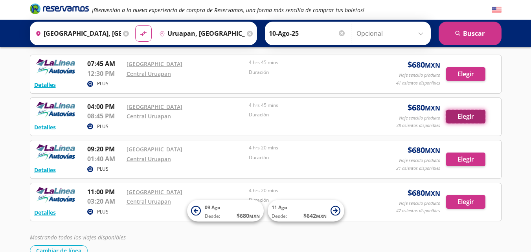
click at [451, 117] on button "Elegir" at bounding box center [465, 117] width 39 height 14
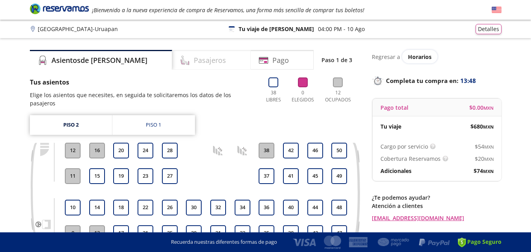
click at [194, 60] on h4 "Pasajeros" at bounding box center [210, 60] width 32 height 11
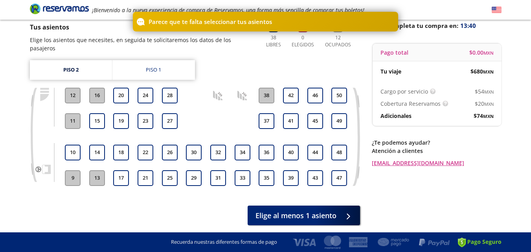
scroll to position [51, 0]
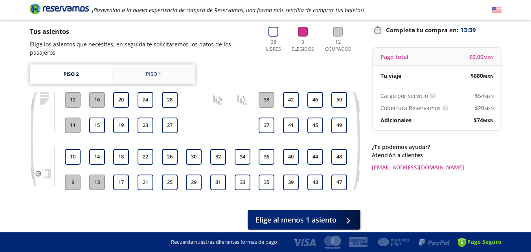
click at [158, 70] on div "Piso 1" at bounding box center [153, 74] width 15 height 8
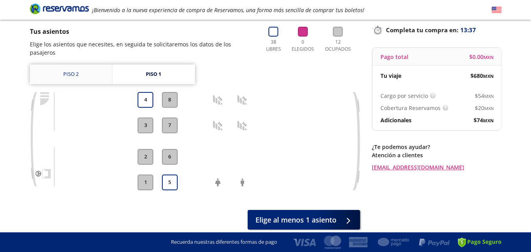
click at [77, 65] on link "Piso 2" at bounding box center [71, 74] width 82 height 20
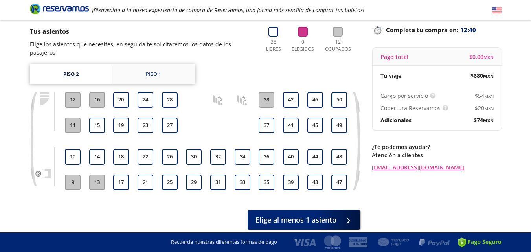
click at [155, 70] on div "Piso 1" at bounding box center [153, 74] width 15 height 8
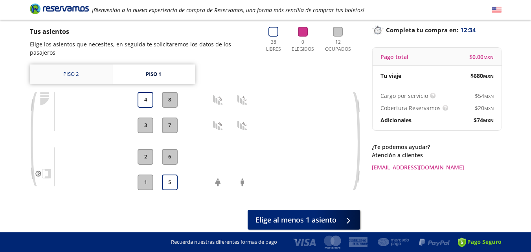
click at [75, 66] on link "Piso 2" at bounding box center [71, 74] width 82 height 20
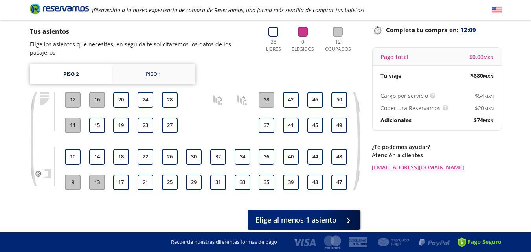
click at [158, 70] on div "Piso 1" at bounding box center [153, 74] width 15 height 8
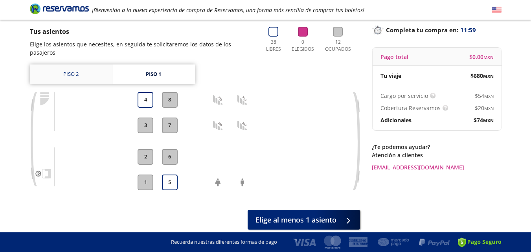
click at [76, 68] on link "Piso 2" at bounding box center [71, 74] width 82 height 20
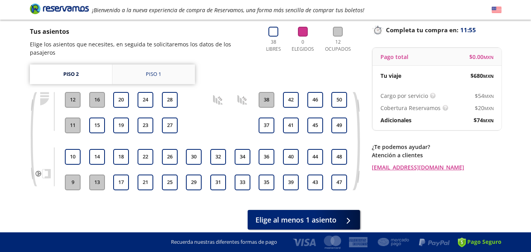
click at [144, 66] on link "Piso 1" at bounding box center [153, 74] width 83 height 20
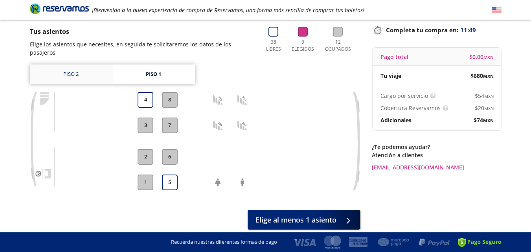
click at [74, 69] on link "Piso 2" at bounding box center [71, 74] width 82 height 20
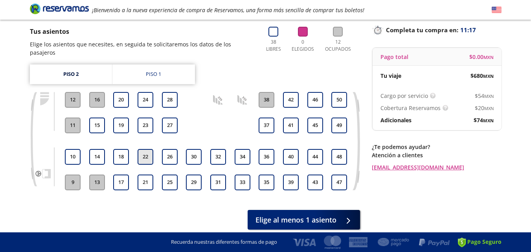
click at [148, 149] on button "22" at bounding box center [146, 157] width 16 height 16
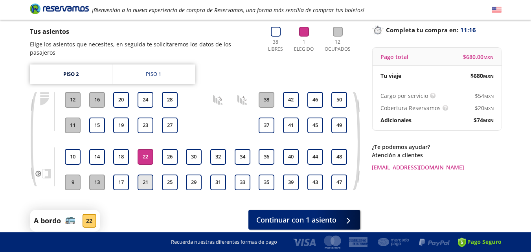
click at [148, 175] on button "21" at bounding box center [146, 183] width 16 height 16
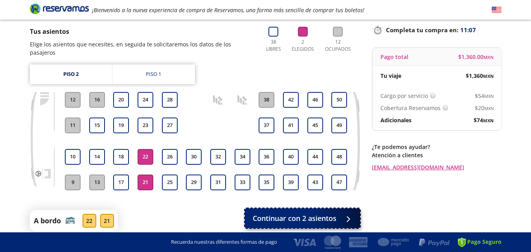
click at [325, 217] on button "Continuar con 2 asientos" at bounding box center [302, 218] width 115 height 20
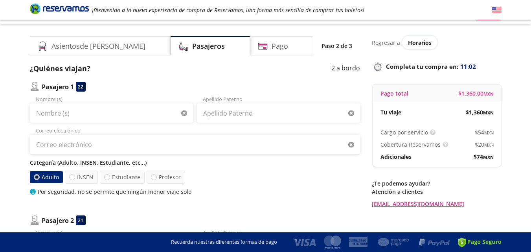
scroll to position [13, 0]
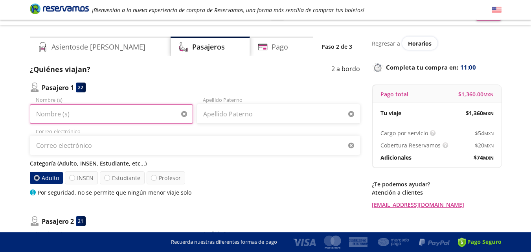
click at [156, 115] on input "Nombre (s)" at bounding box center [111, 114] width 163 height 20
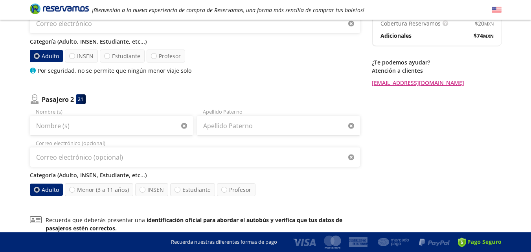
scroll to position [1, 0]
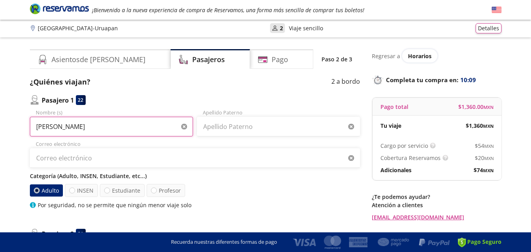
type input "[PERSON_NAME]"
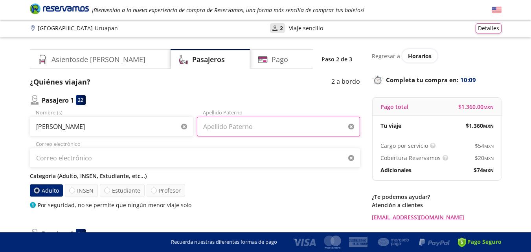
click at [247, 132] on input "Apellido Paterno" at bounding box center [278, 127] width 163 height 20
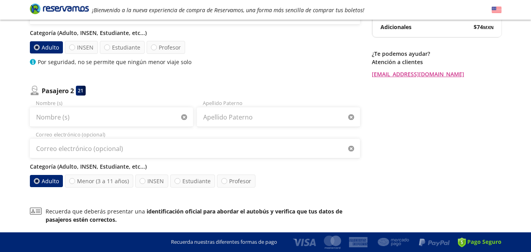
scroll to position [148, 0]
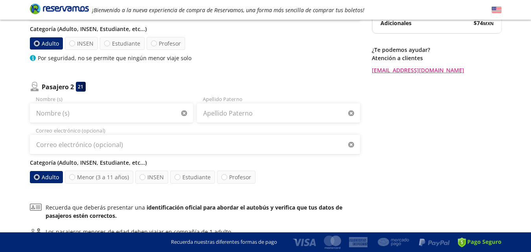
type input "[PERSON_NAME]"
click at [144, 110] on input "Nombre (s)" at bounding box center [111, 113] width 163 height 20
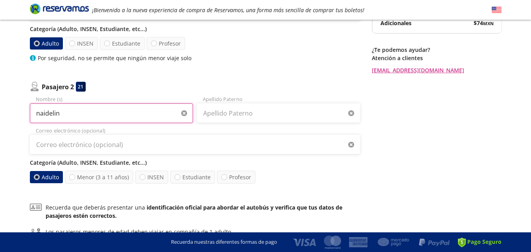
click at [44, 112] on input "naidelin" at bounding box center [111, 113] width 163 height 20
click at [89, 112] on input "naydelin" at bounding box center [111, 113] width 163 height 20
type input "naydelin"
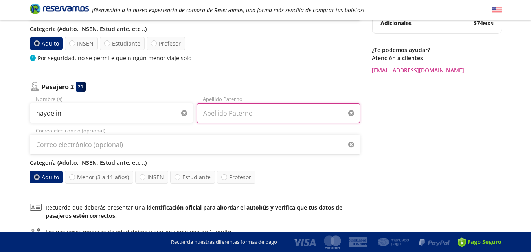
click at [269, 121] on input "Apellido Paterno" at bounding box center [278, 113] width 163 height 20
type input "[PERSON_NAME]"
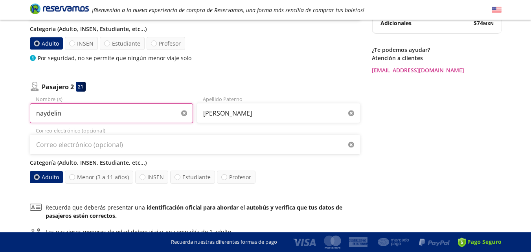
click at [46, 113] on input "naydelin" at bounding box center [111, 113] width 163 height 20
click at [85, 110] on input "naidelin" at bounding box center [111, 113] width 163 height 20
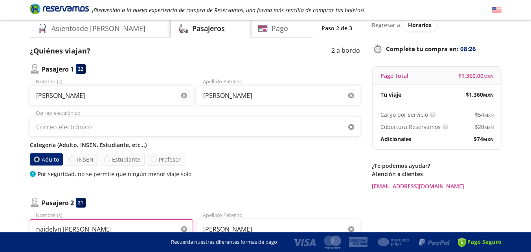
scroll to position [43, 0]
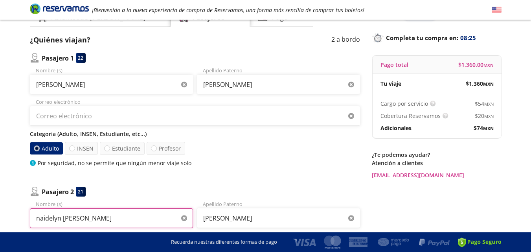
type input "naidelyn [PERSON_NAME]"
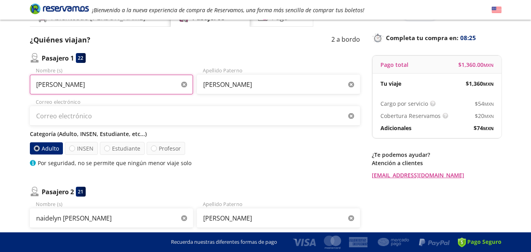
click at [148, 87] on input "[PERSON_NAME]" at bounding box center [111, 85] width 163 height 20
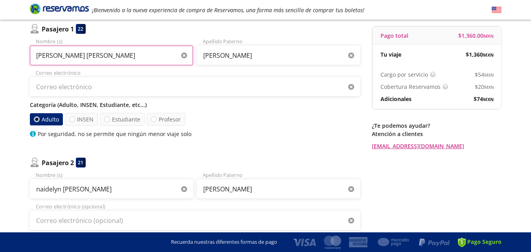
scroll to position [73, 0]
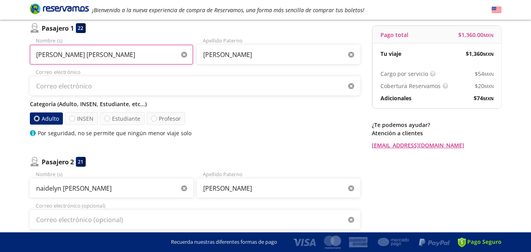
type input "[PERSON_NAME] [PERSON_NAME]"
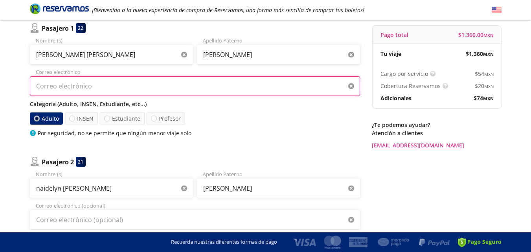
click at [137, 87] on input "Correo electrónico" at bounding box center [195, 86] width 330 height 20
type input "u"
type input "[EMAIL_ADDRESS][PERSON_NAME][DOMAIN_NAME]"
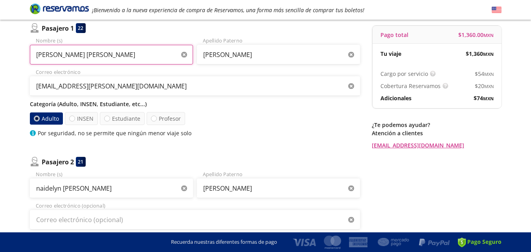
click at [102, 53] on input "[PERSON_NAME] [PERSON_NAME]" at bounding box center [111, 55] width 163 height 20
type input "[PERSON_NAME]"
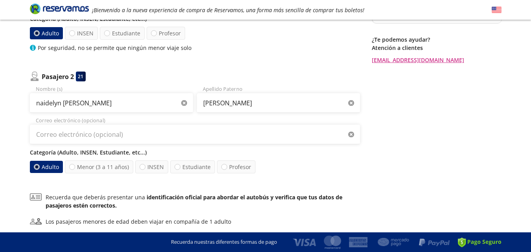
scroll to position [159, 0]
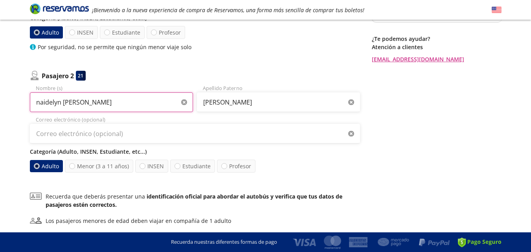
click at [105, 103] on input "naidelyn [PERSON_NAME]" at bounding box center [111, 102] width 163 height 20
type input "[PERSON_NAME]"
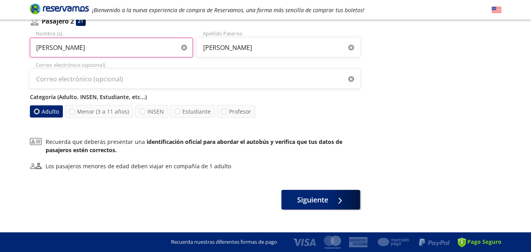
scroll to position [226, 0]
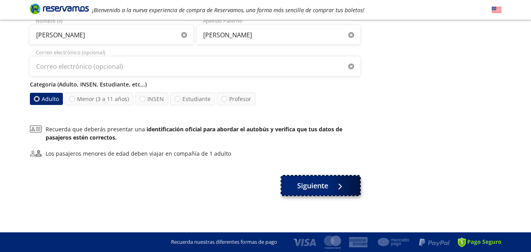
click at [313, 188] on span "Siguiente" at bounding box center [312, 185] width 31 height 11
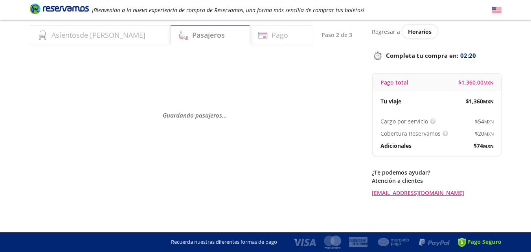
scroll to position [0, 0]
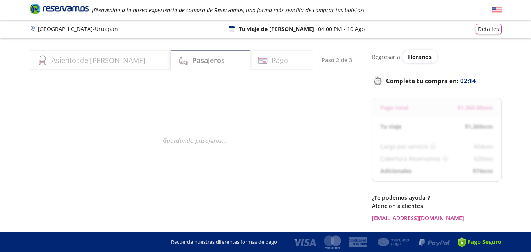
select select "MX"
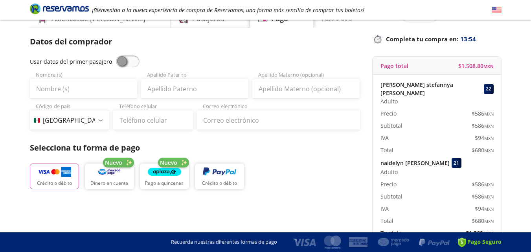
scroll to position [44, 0]
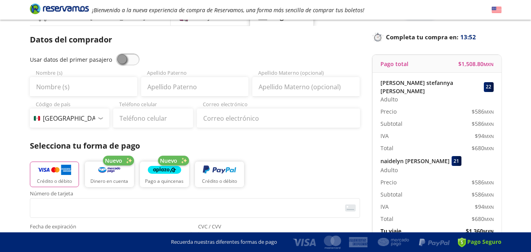
click at [117, 59] on span at bounding box center [128, 59] width 24 height 12
click at [116, 53] on input "checkbox" at bounding box center [116, 53] width 0 height 0
type input "[PERSON_NAME]"
type input "[EMAIL_ADDRESS][PERSON_NAME][DOMAIN_NAME]"
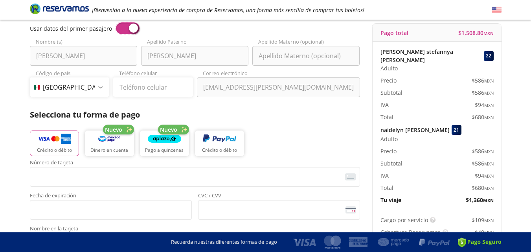
scroll to position [77, 0]
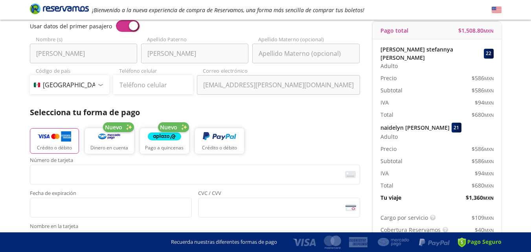
click at [164, 95] on div "Datos del comprador Usar datos del primer pasajero [PERSON_NAME] Nombre (s) [PE…" at bounding box center [195, 170] width 330 height 340
click at [167, 89] on input "Teléfono celular" at bounding box center [153, 85] width 80 height 20
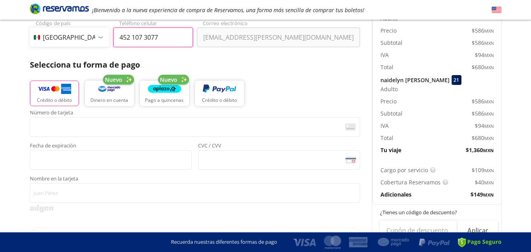
scroll to position [143, 0]
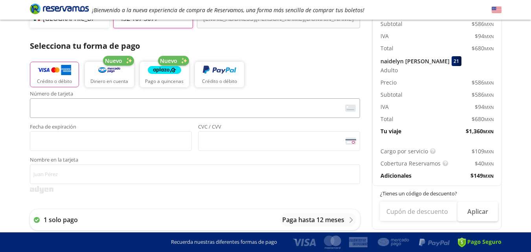
type input "452 107 3077"
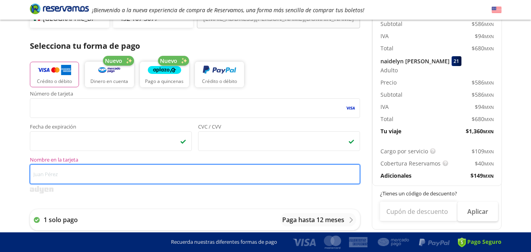
click at [201, 171] on input "Nombre en la tarjeta" at bounding box center [195, 174] width 330 height 20
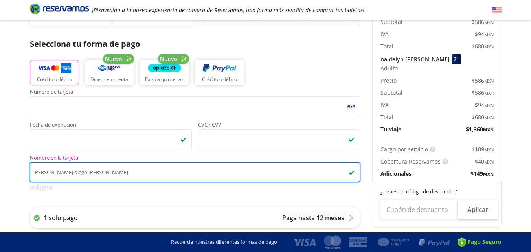
scroll to position [162, 0]
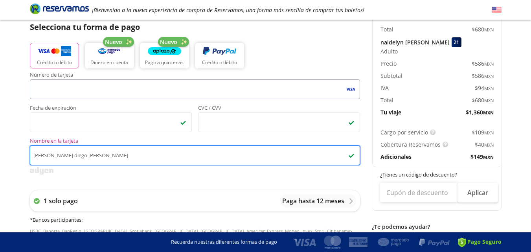
type input "[PERSON_NAME] diego [PERSON_NAME]"
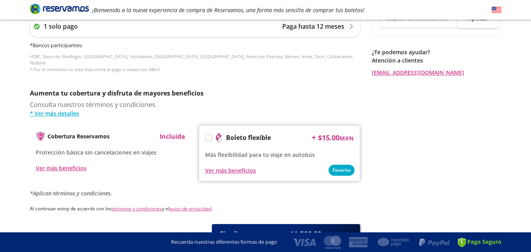
scroll to position [377, 0]
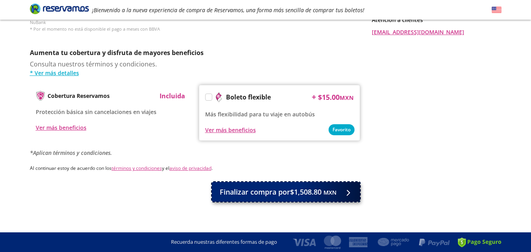
click at [297, 187] on span "Finalizar compra por $1,508.80 MXN" at bounding box center [278, 192] width 117 height 11
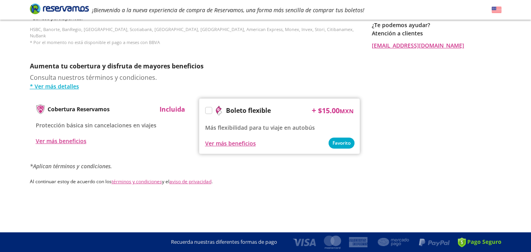
scroll to position [0, 0]
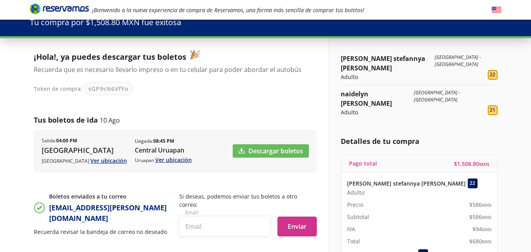
scroll to position [42, 0]
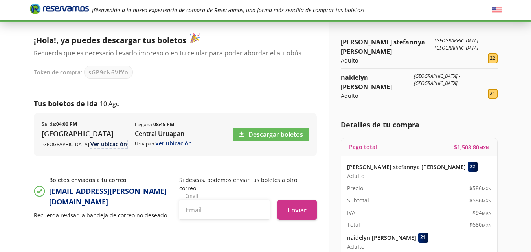
click at [90, 146] on link "Ver ubicación" at bounding box center [108, 143] width 37 height 7
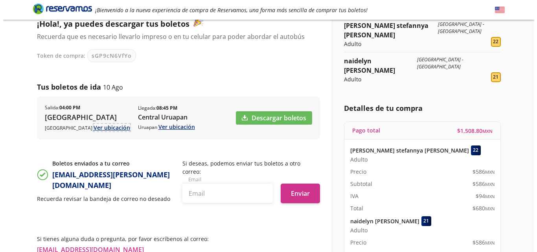
scroll to position [61, 0]
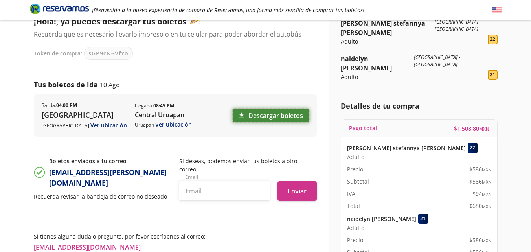
click at [286, 118] on link "Descargar boletos" at bounding box center [271, 115] width 76 height 13
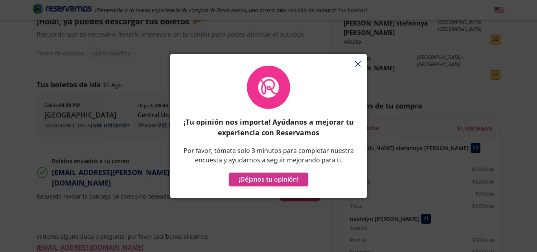
click at [358, 64] on div "¡Tu opinión nos importa! Ayúdanos a mejorar tu experiencia con Reservamos Por f…" at bounding box center [268, 130] width 197 height 136
click at [356, 64] on div "¡Tu opinión nos importa! Ayúdanos a mejorar tu experiencia con Reservamos Por f…" at bounding box center [268, 130] width 197 height 136
click at [359, 66] on div "¡Tu opinión nos importa! Ayúdanos a mejorar tu experiencia con Reservamos Por f…" at bounding box center [268, 130] width 197 height 136
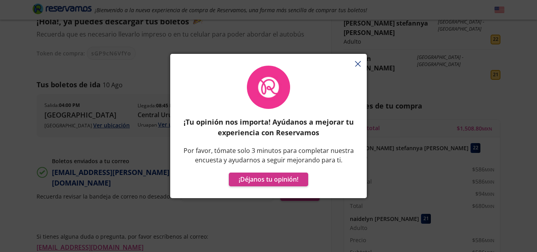
click at [358, 65] on div "¡Tu opinión nos importa! Ayúdanos a mejorar tu experiencia con Reservamos Por f…" at bounding box center [268, 130] width 197 height 136
